Goal: Navigation & Orientation: Understand site structure

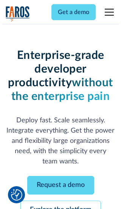
scroll to position [80, 0]
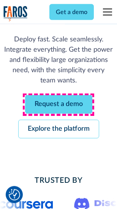
click at [58, 105] on link "Request a demo" at bounding box center [58, 104] width 67 height 19
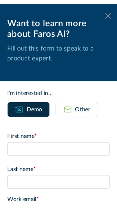
scroll to position [0, 0]
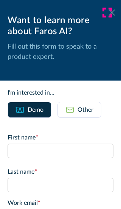
click at [109, 13] on icon at bounding box center [112, 12] width 6 height 6
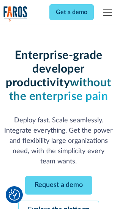
scroll to position [105, 0]
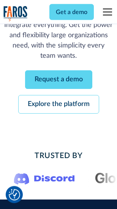
click at [58, 105] on link "Explore the platform" at bounding box center [58, 104] width 81 height 19
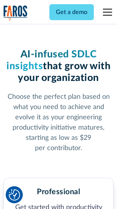
scroll to position [1190, 0]
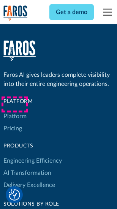
click at [15, 110] on link "Platform" at bounding box center [14, 116] width 23 height 12
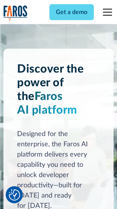
scroll to position [6008, 0]
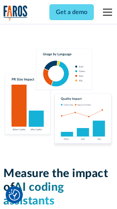
scroll to position [4722, 0]
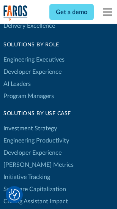
click at [23, 158] on link "[PERSON_NAME] Metrics" at bounding box center [38, 164] width 70 height 12
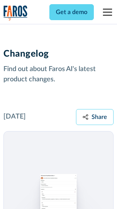
scroll to position [9287, 0]
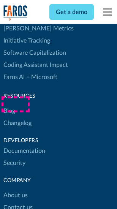
click at [15, 189] on link "About us" at bounding box center [15, 195] width 24 height 12
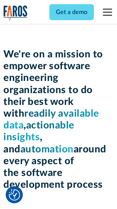
scroll to position [2611, 0]
